Goal: Navigation & Orientation: Go to known website

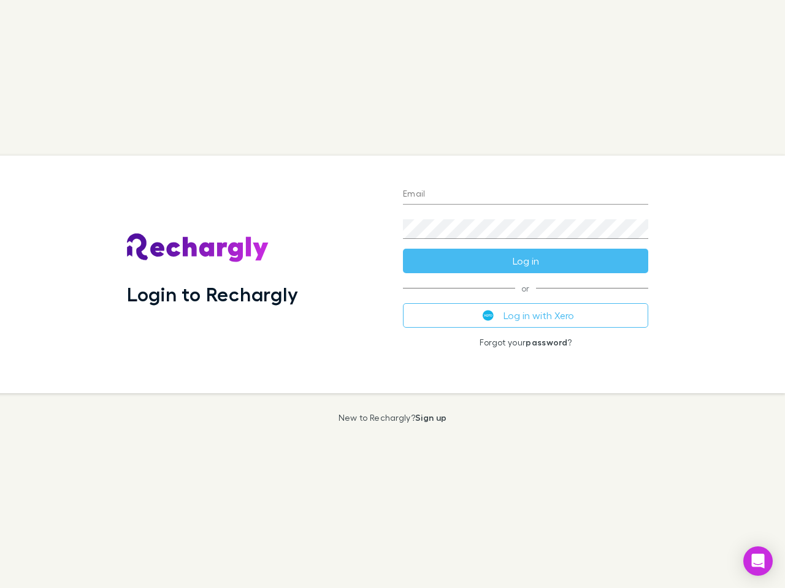
click at [392, 294] on div "Login to Rechargly" at bounding box center [255, 275] width 276 height 238
click at [525, 195] on input "Email" at bounding box center [525, 195] width 245 height 20
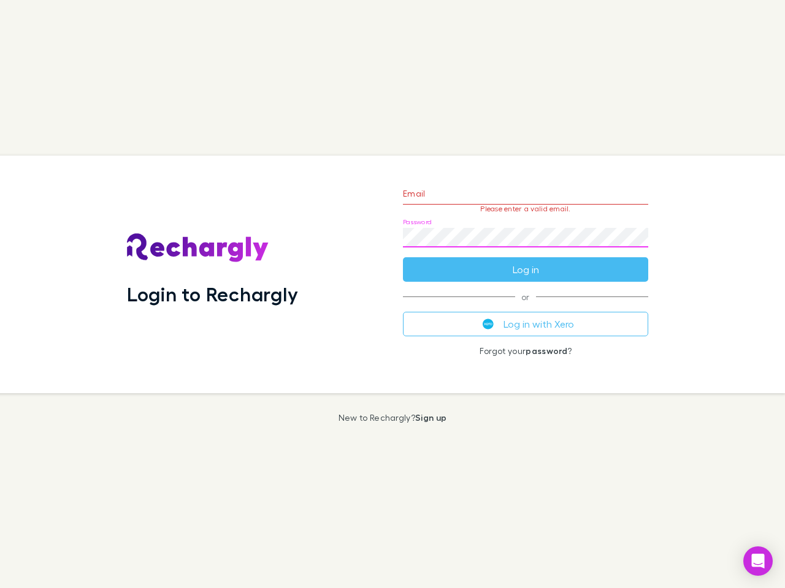
click at [525, 261] on form "Email Please enter a valid email. Password Log in" at bounding box center [525, 228] width 245 height 107
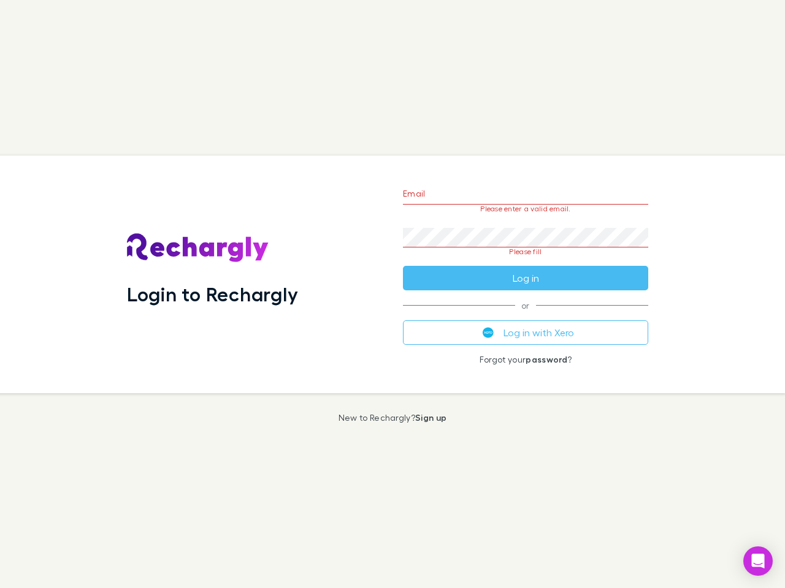
click at [525, 316] on div "Email Please enter a valid email. Password Please fill Log in or Log in with Xe…" at bounding box center [525, 275] width 265 height 238
click at [758, 561] on icon "Open Intercom Messenger" at bounding box center [757, 561] width 13 height 15
